Goal: Task Accomplishment & Management: Use online tool/utility

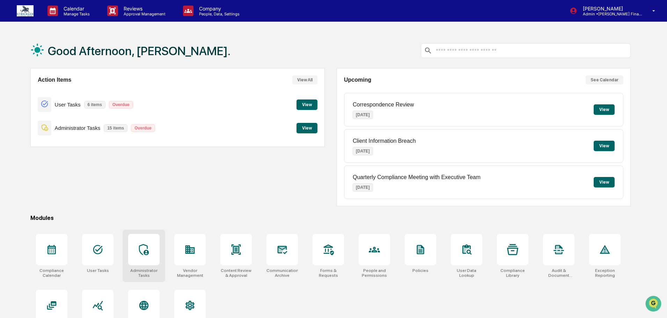
click at [141, 262] on div at bounding box center [143, 249] width 31 height 31
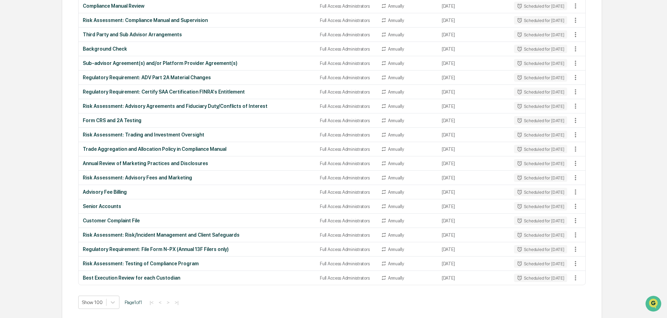
scroll to position [989, 0]
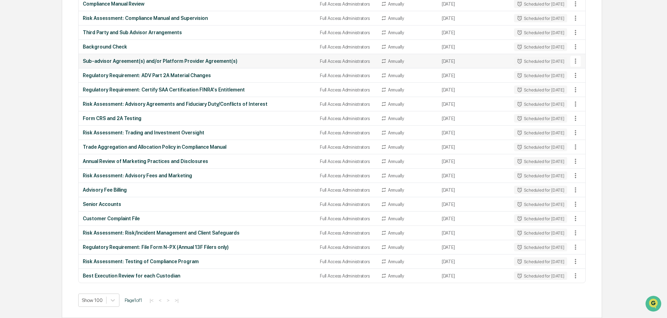
click at [197, 57] on td "Sub-advisor Agreement(s) and/or Platform Provider Agreement(s)" at bounding box center [197, 61] width 237 height 14
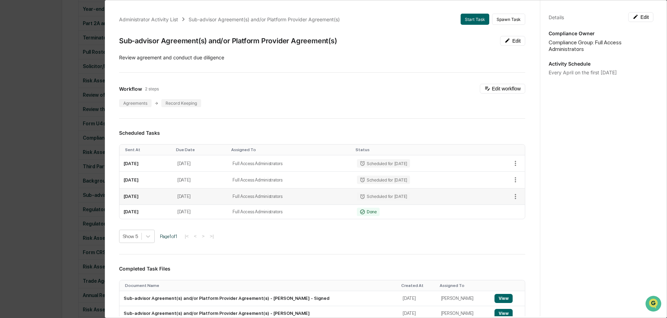
scroll to position [849, 0]
click at [3, 111] on div "Administrator Activity List Sub-advisor Agreement(s) and/or Platform Provider A…" at bounding box center [333, 159] width 667 height 318
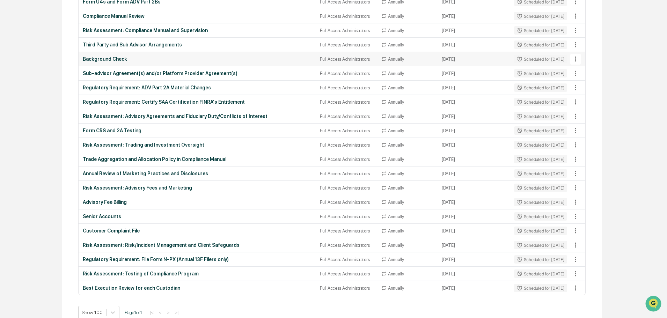
scroll to position [989, 0]
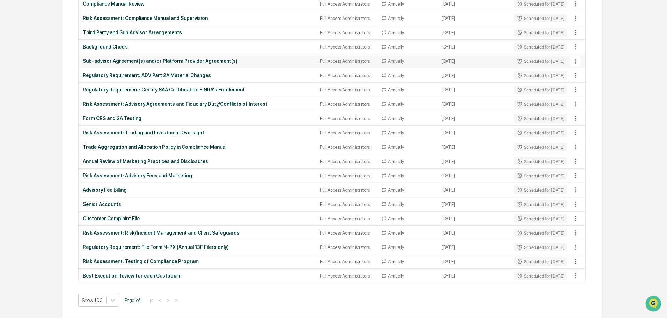
click at [140, 60] on div "Sub-advisor Agreement(s) and/or Platform Provider Agreement(s)" at bounding box center [197, 61] width 229 height 6
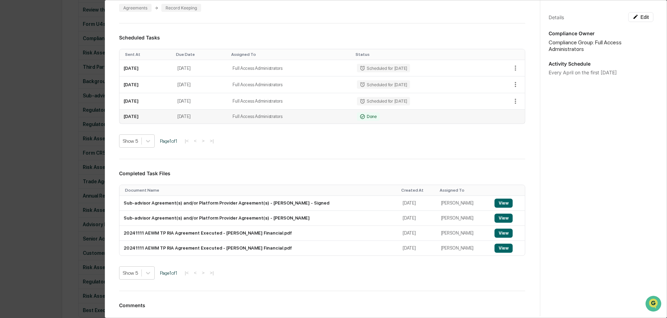
scroll to position [105, 0]
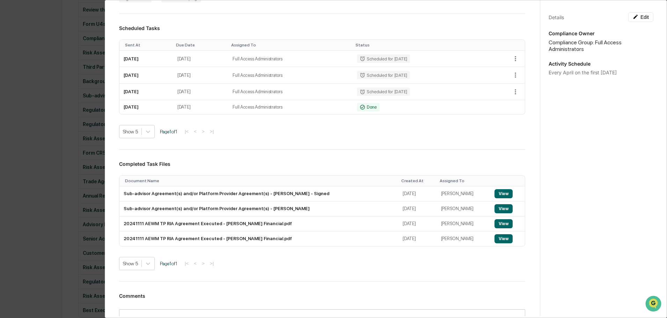
click at [44, 45] on div "Administrator Activity List Sub-advisor Agreement(s) and/or Platform Provider A…" at bounding box center [333, 159] width 667 height 318
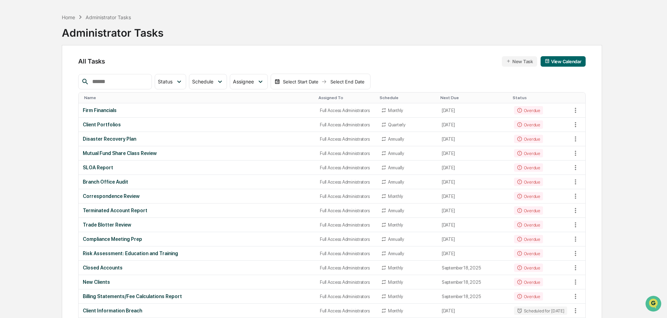
scroll to position [0, 0]
